Goal: Check status: Check status

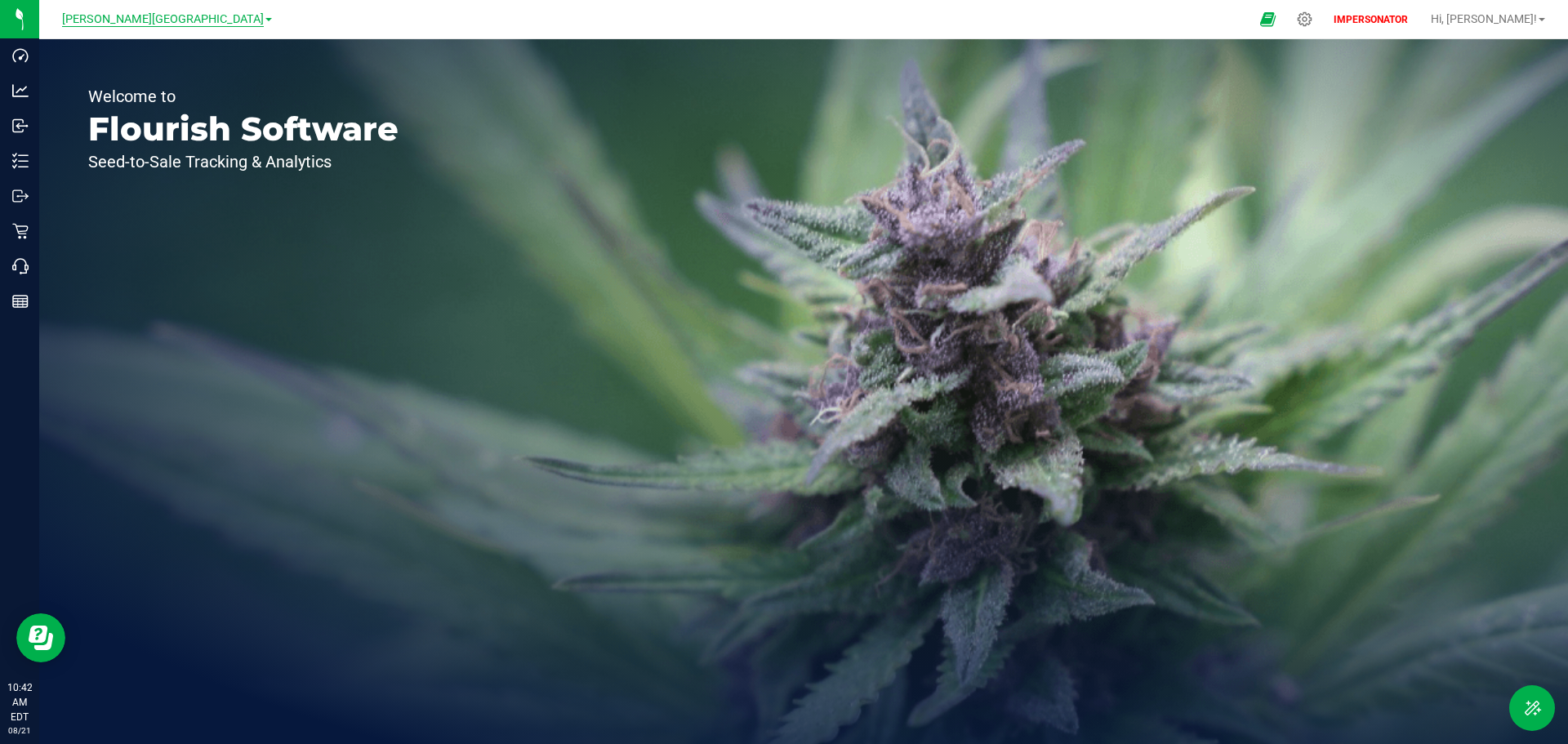
click at [181, 13] on span "[PERSON_NAME][GEOGRAPHIC_DATA]" at bounding box center [163, 20] width 202 height 15
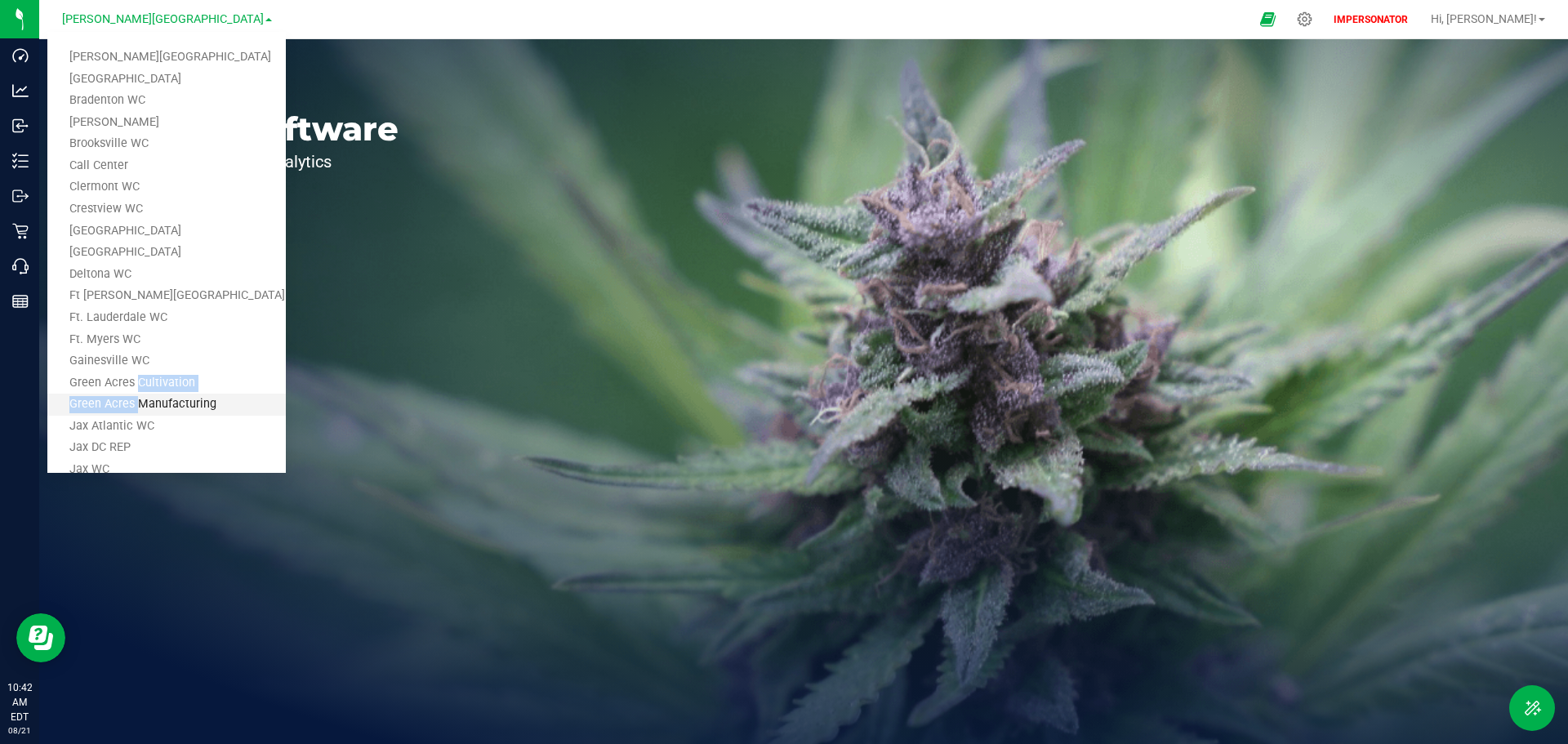
drag, startPoint x: 134, startPoint y: 390, endPoint x: 132, endPoint y: 405, distance: 15.1
click at [132, 405] on ul "[PERSON_NAME][GEOGRAPHIC_DATA] [PERSON_NAME][GEOGRAPHIC_DATA] WC [GEOGRAPHIC_DA…" at bounding box center [167, 252] width 238 height 441
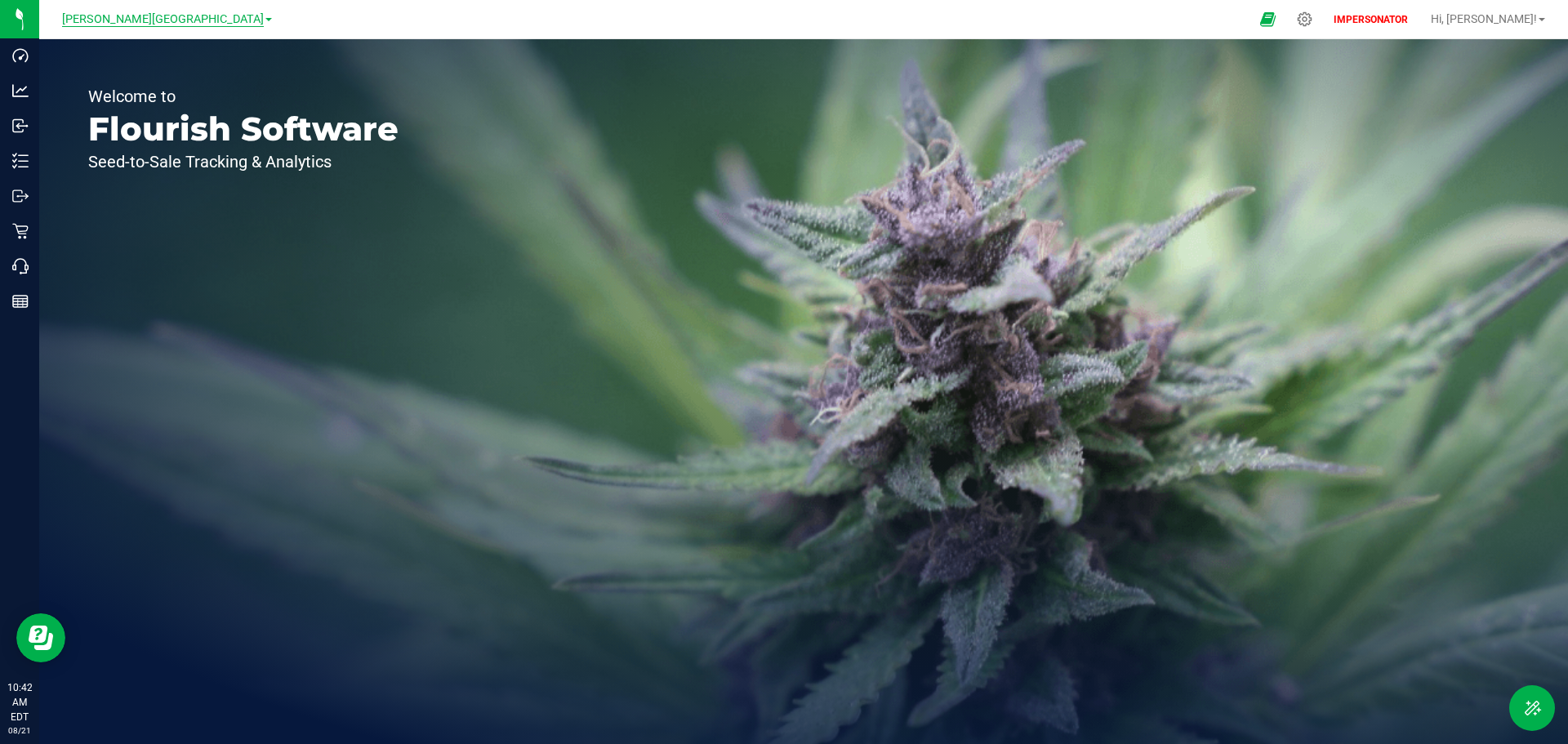
click at [193, 16] on span "[PERSON_NAME][GEOGRAPHIC_DATA]" at bounding box center [163, 20] width 202 height 15
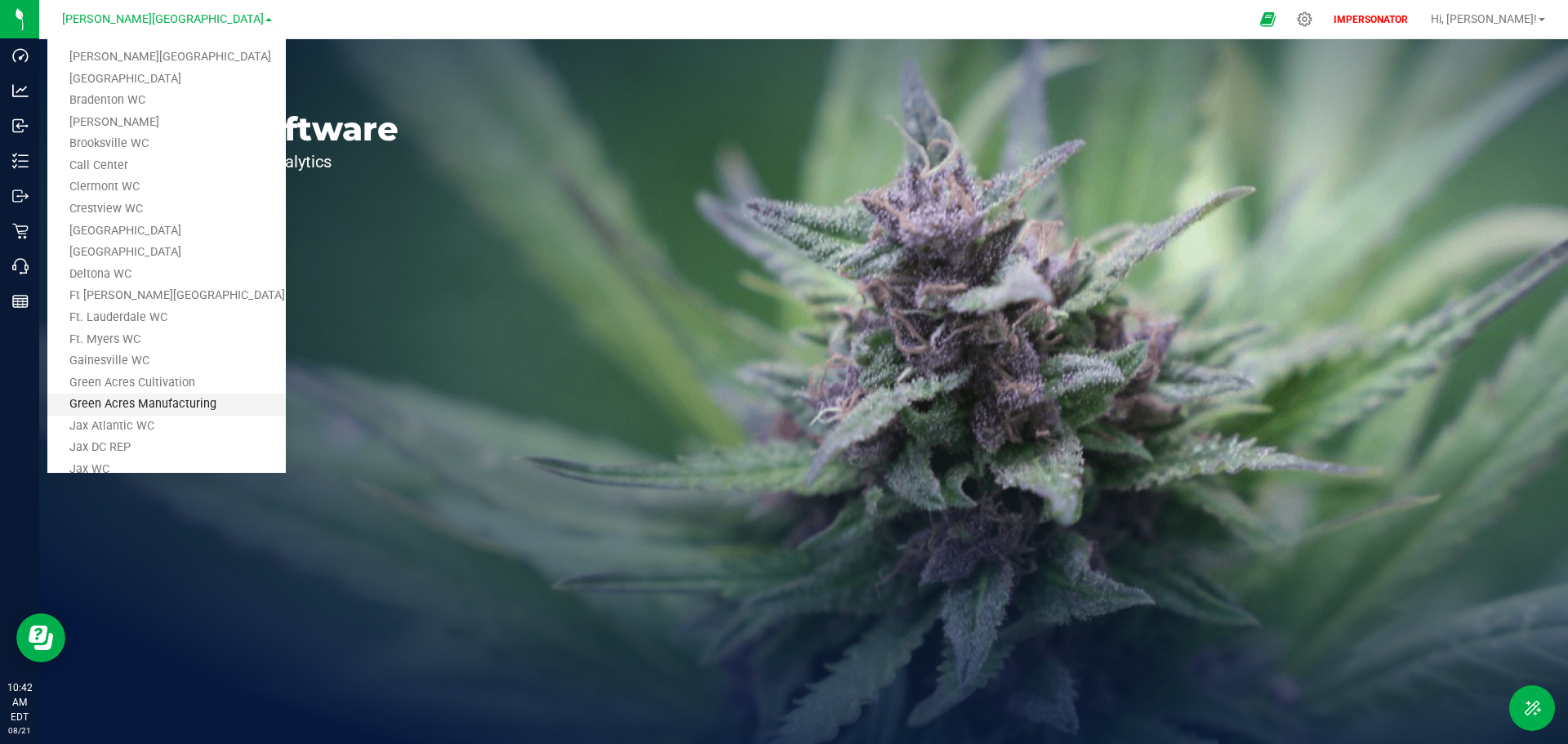
click at [139, 410] on link "Green Acres Manufacturing" at bounding box center [167, 405] width 238 height 22
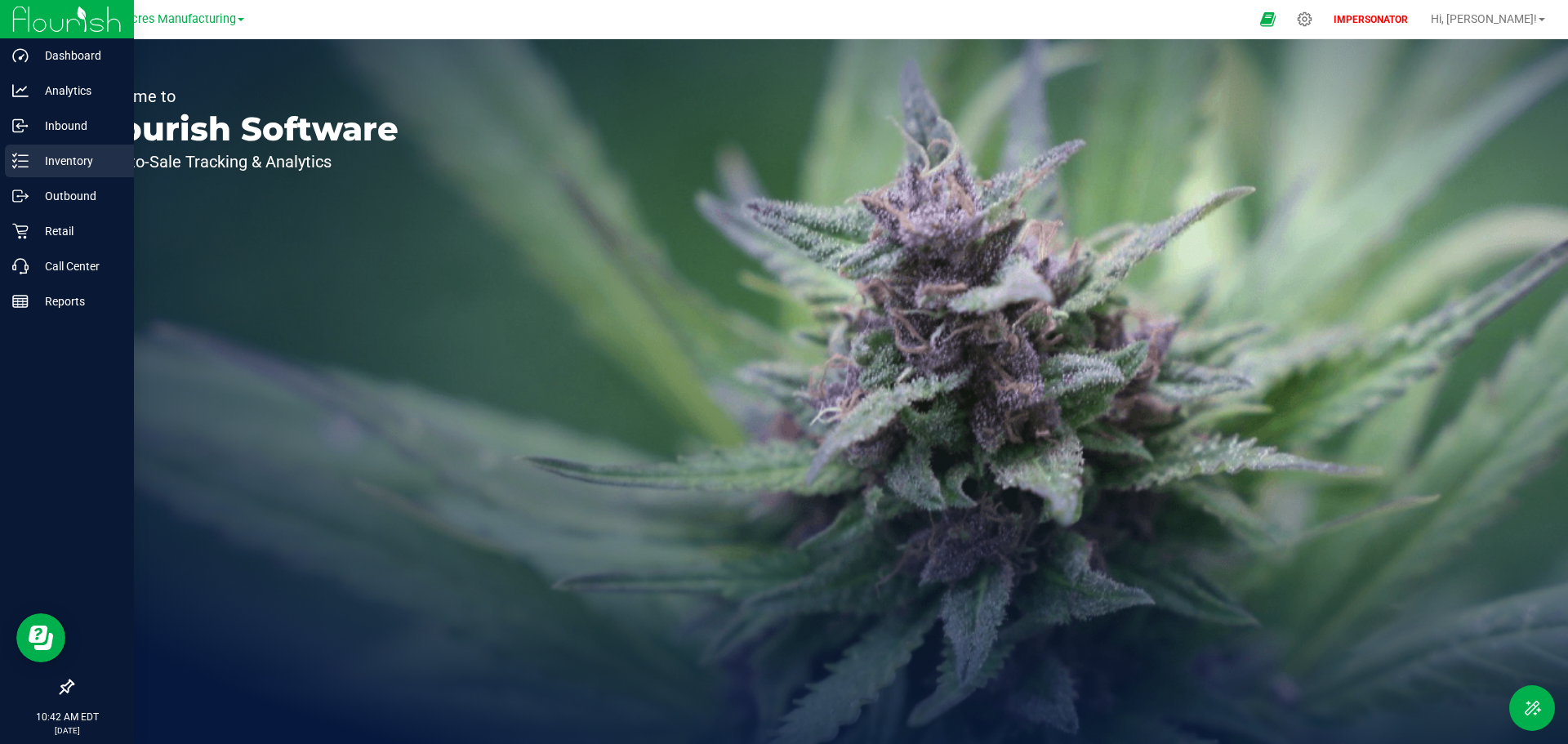
click at [27, 161] on line at bounding box center [23, 161] width 9 height 0
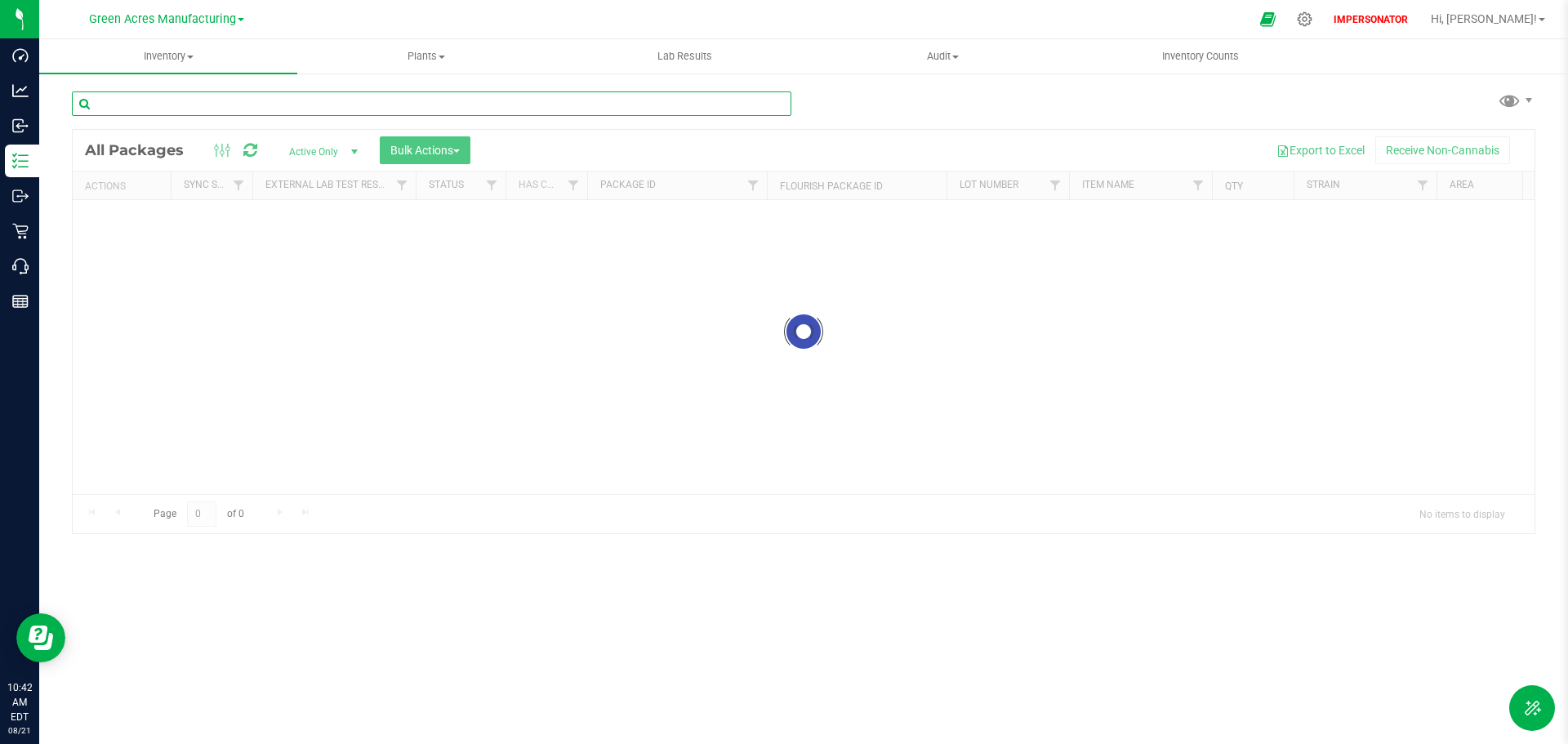
click at [224, 101] on input "text" at bounding box center [431, 103] width 719 height 24
paste input "5389028584998525"
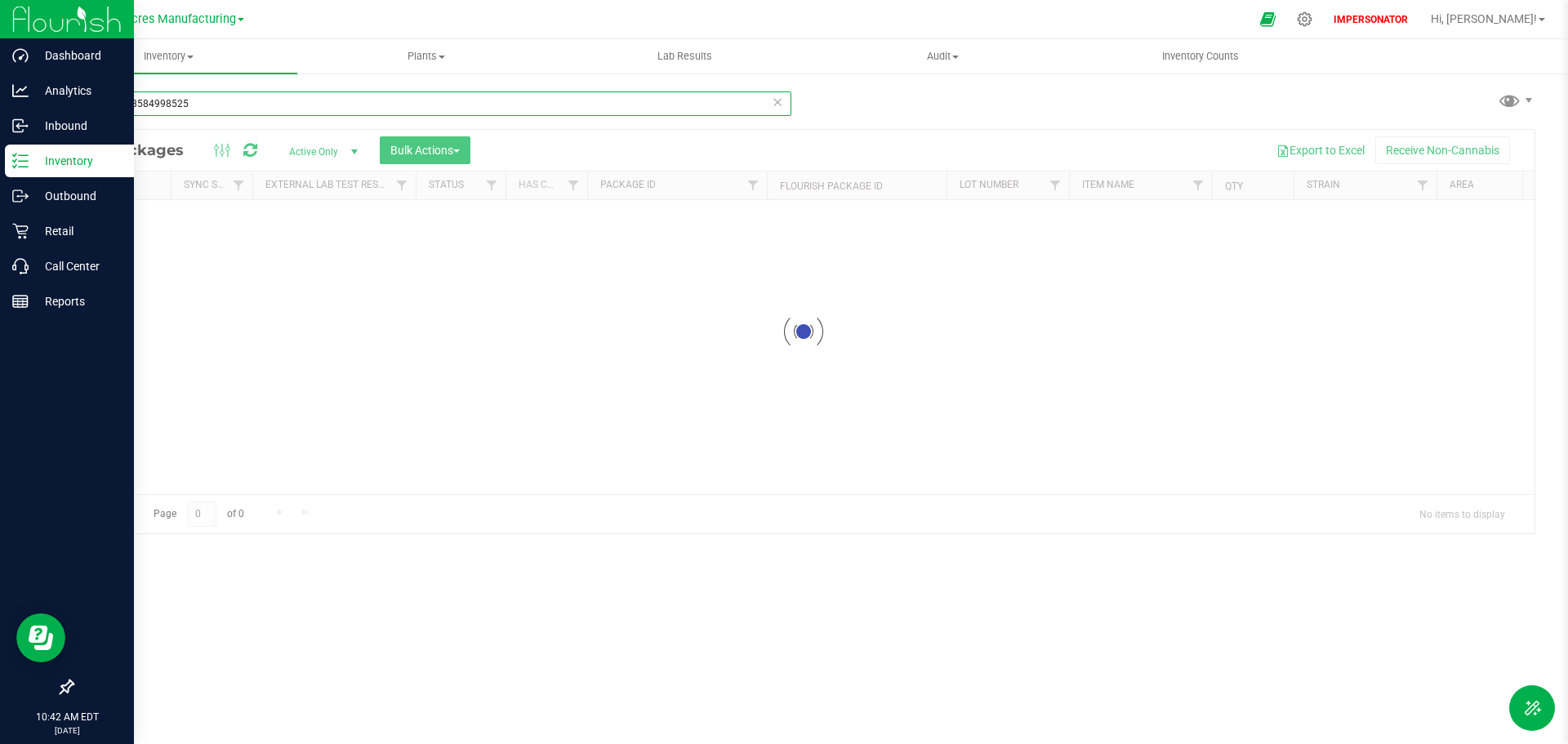
type input "5389028584998525"
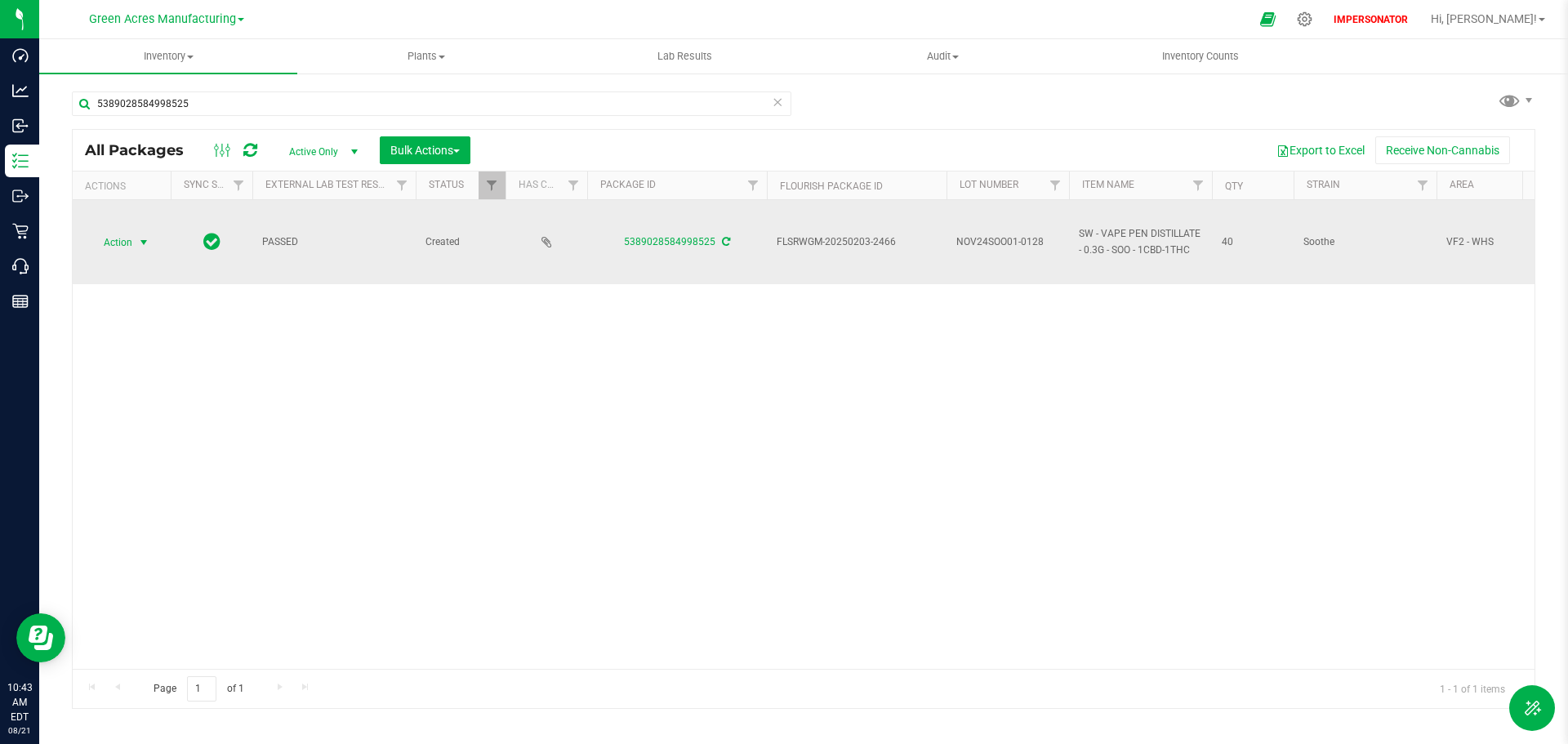
click at [116, 240] on span "Action" at bounding box center [111, 242] width 44 height 23
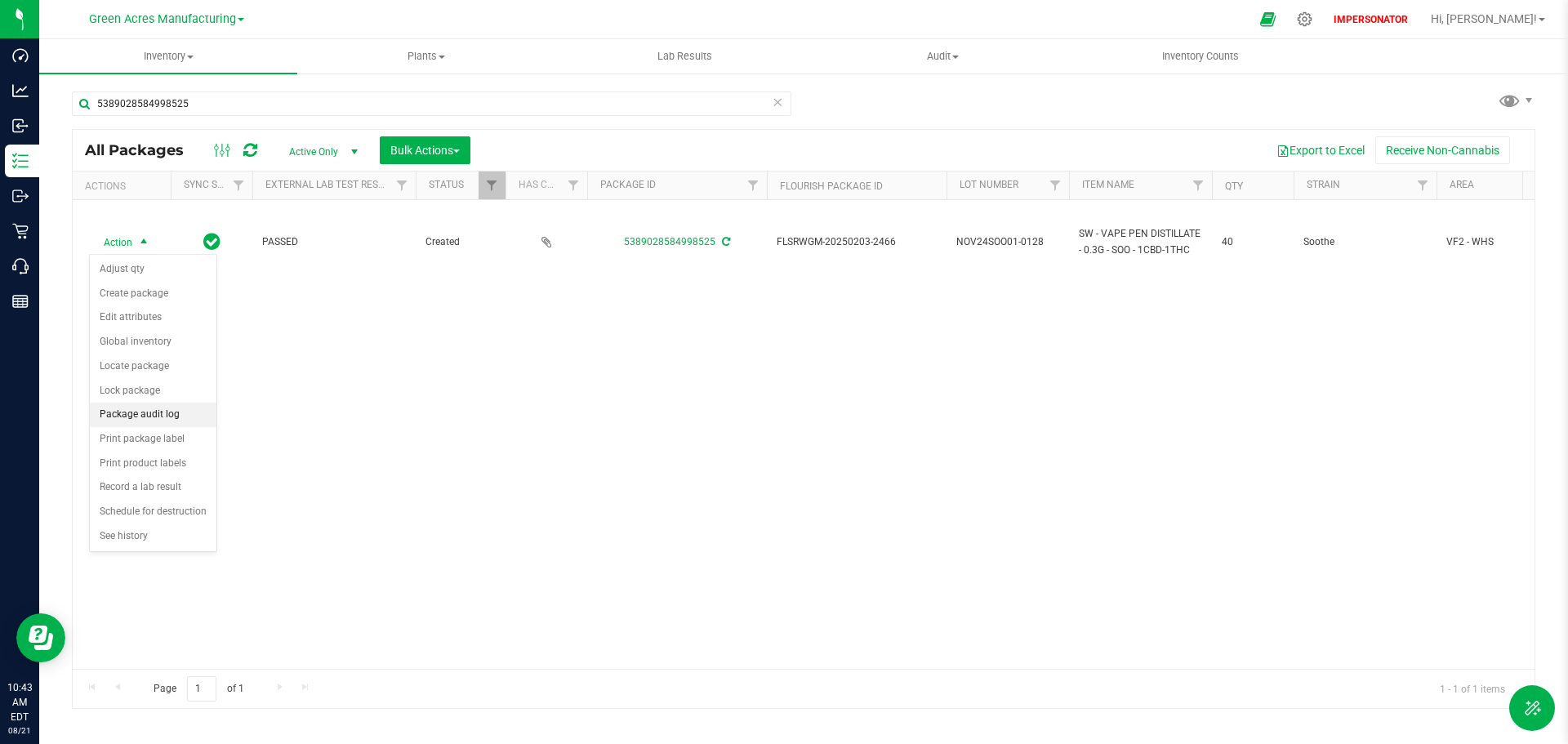
click at [148, 411] on li "Package audit log" at bounding box center [153, 415] width 127 height 24
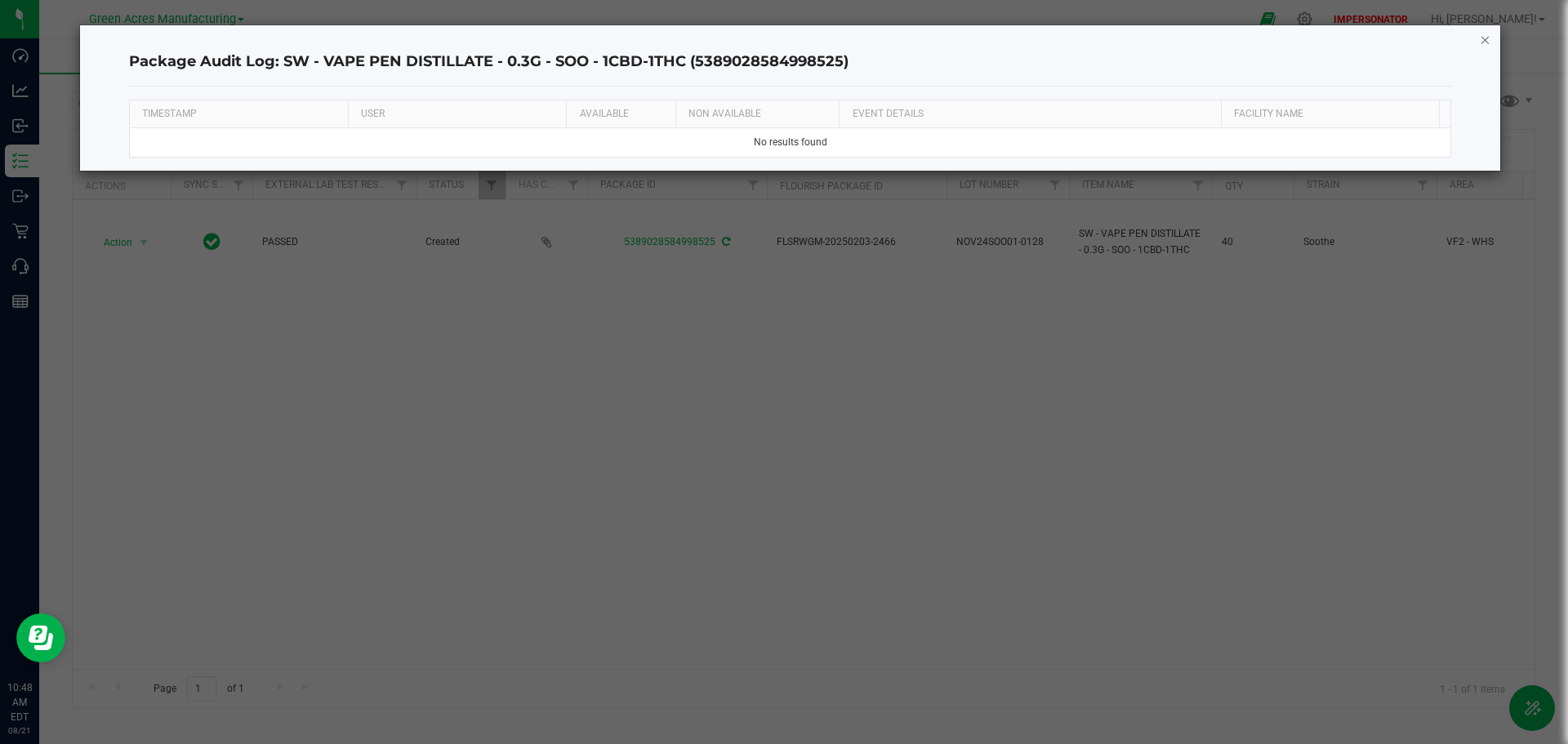
click at [1483, 44] on icon "button" at bounding box center [1485, 39] width 12 height 20
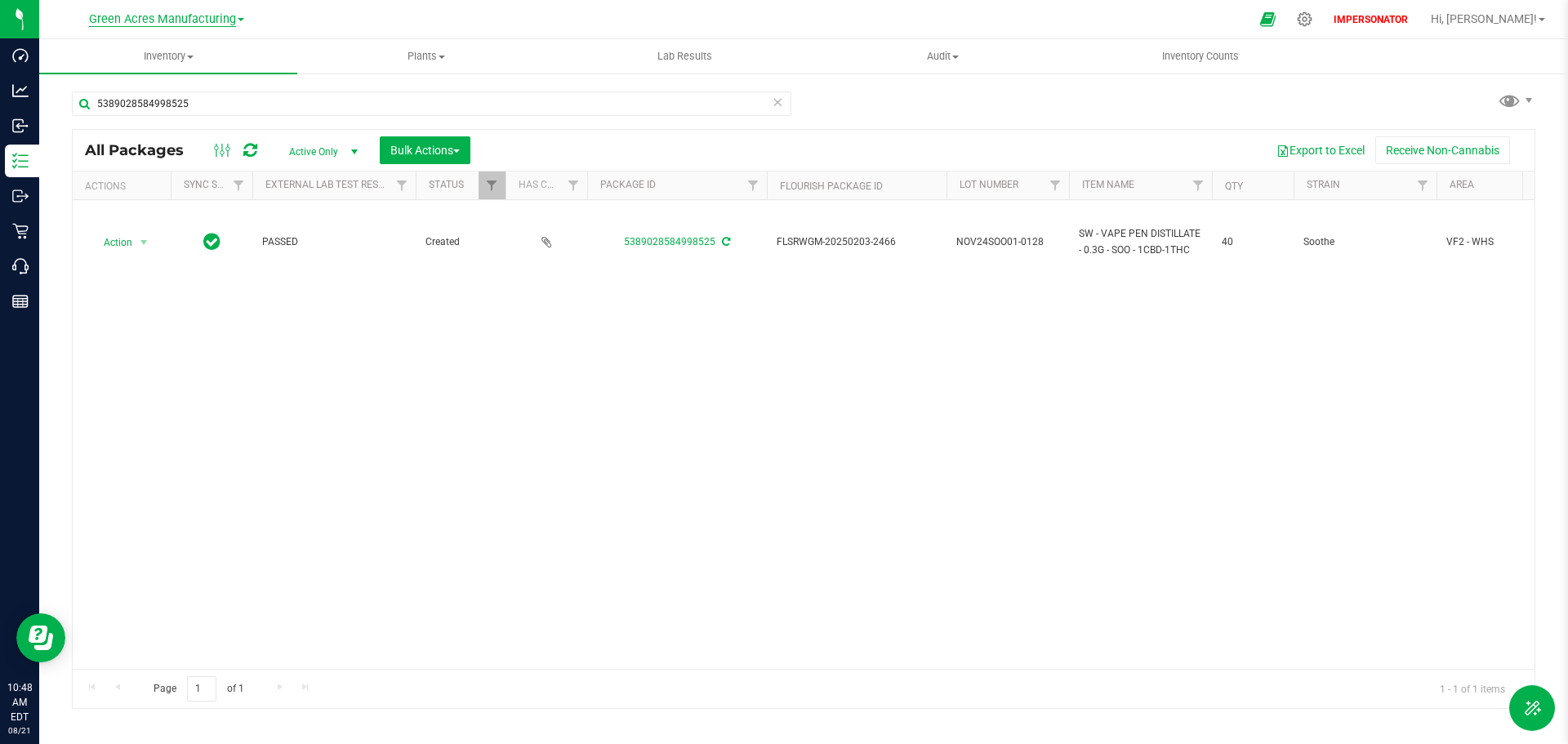
drag, startPoint x: 84, startPoint y: 20, endPoint x: 232, endPoint y: 25, distance: 148.1
click at [232, 25] on div "Green Acres Manufacturing [PERSON_NAME][GEOGRAPHIC_DATA] [PERSON_NAME][GEOGRAPH…" at bounding box center [167, 19] width 238 height 25
copy span "Green Acres Manufacturing"
